Goal: Task Accomplishment & Management: Use online tool/utility

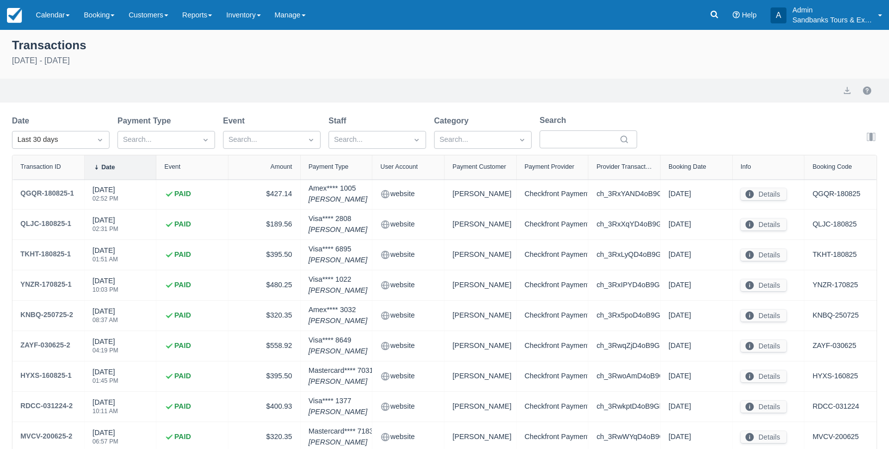
select select "10"
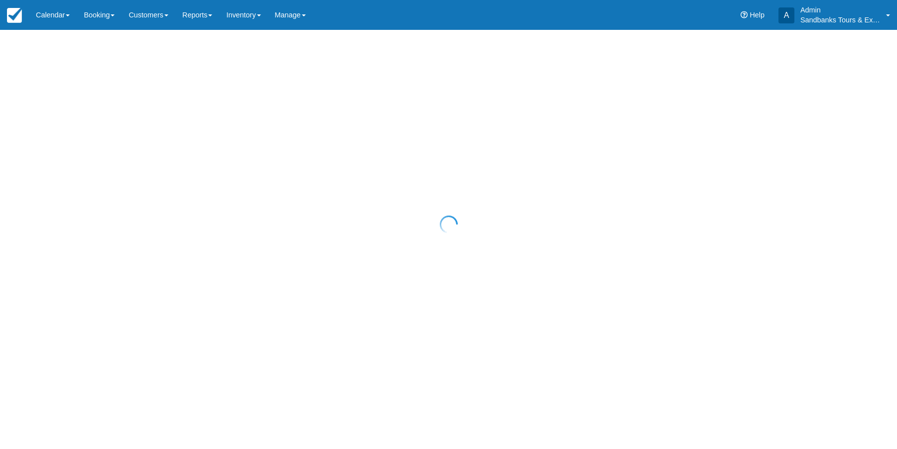
select select "10"
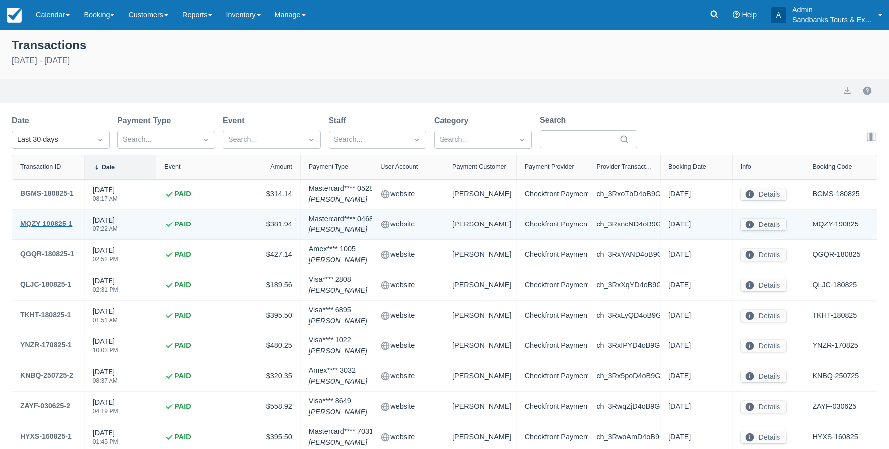
click at [54, 222] on div "MQZY-190825-1" at bounding box center [46, 224] width 52 height 12
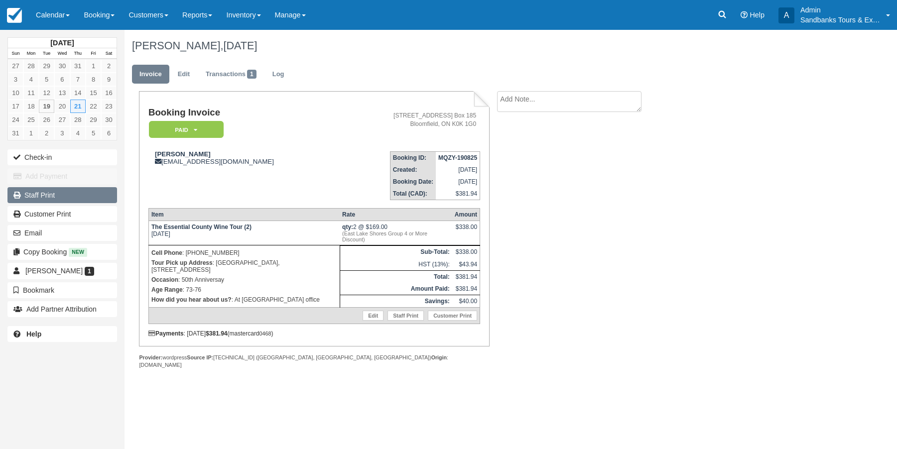
click at [35, 197] on link "Staff Print" at bounding box center [62, 195] width 110 height 16
click at [219, 19] on link "Reports" at bounding box center [197, 15] width 44 height 30
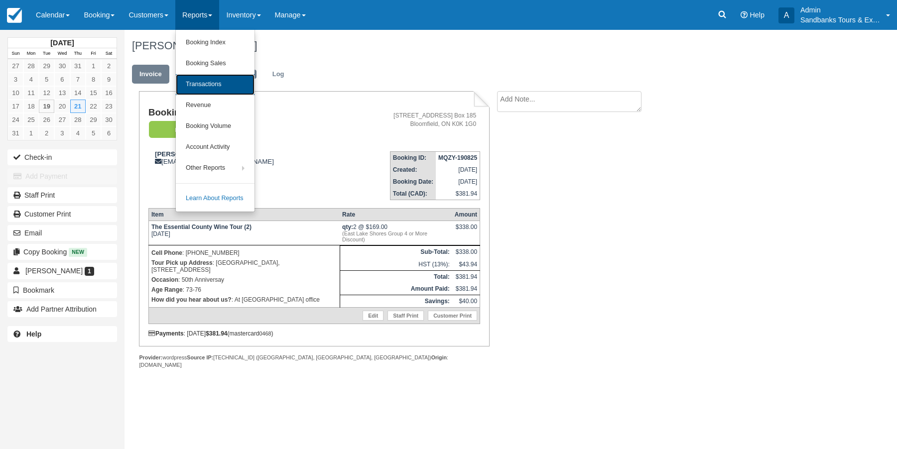
click at [209, 82] on link "Transactions" at bounding box center [215, 84] width 79 height 21
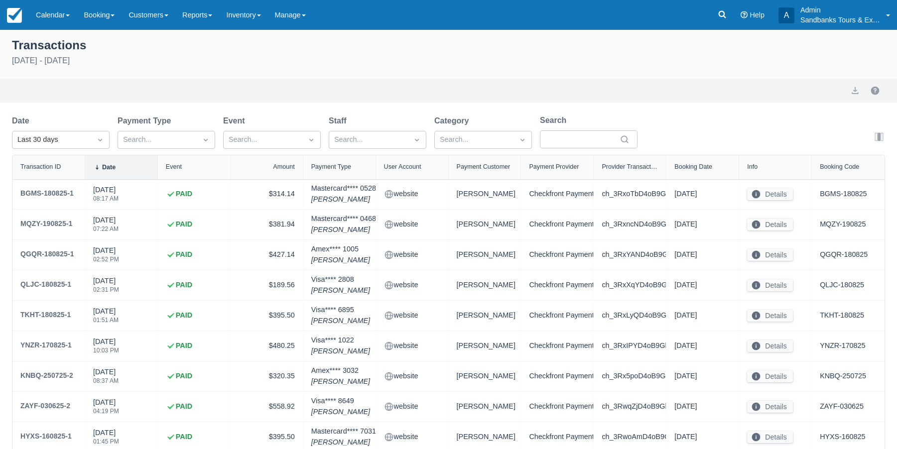
select select "10"
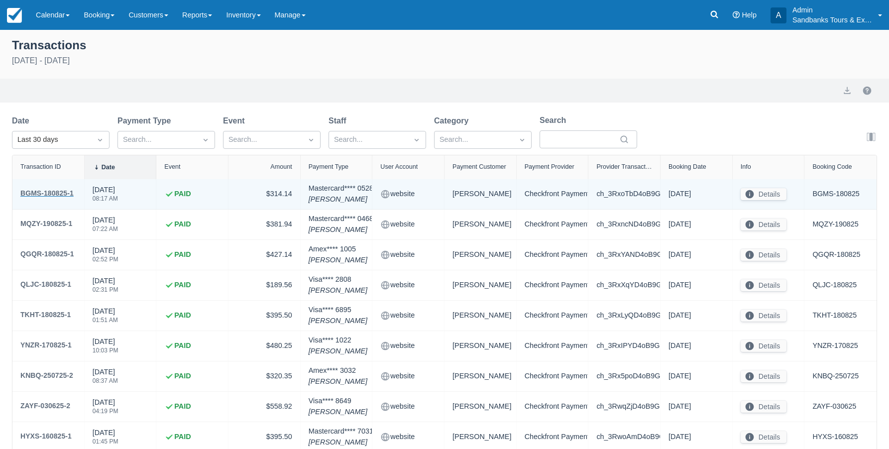
click at [54, 192] on div "BGMS-180825-1" at bounding box center [46, 193] width 53 height 12
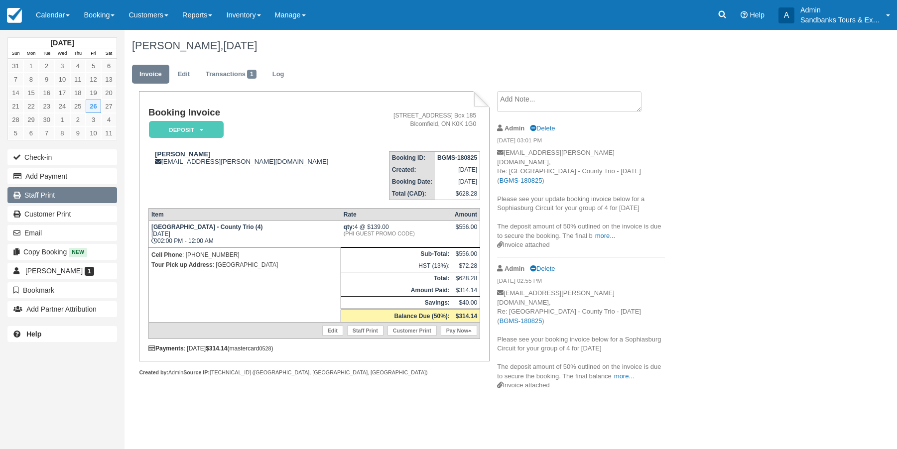
click at [60, 196] on link "Staff Print" at bounding box center [62, 195] width 110 height 16
